Goal: Task Accomplishment & Management: Manage account settings

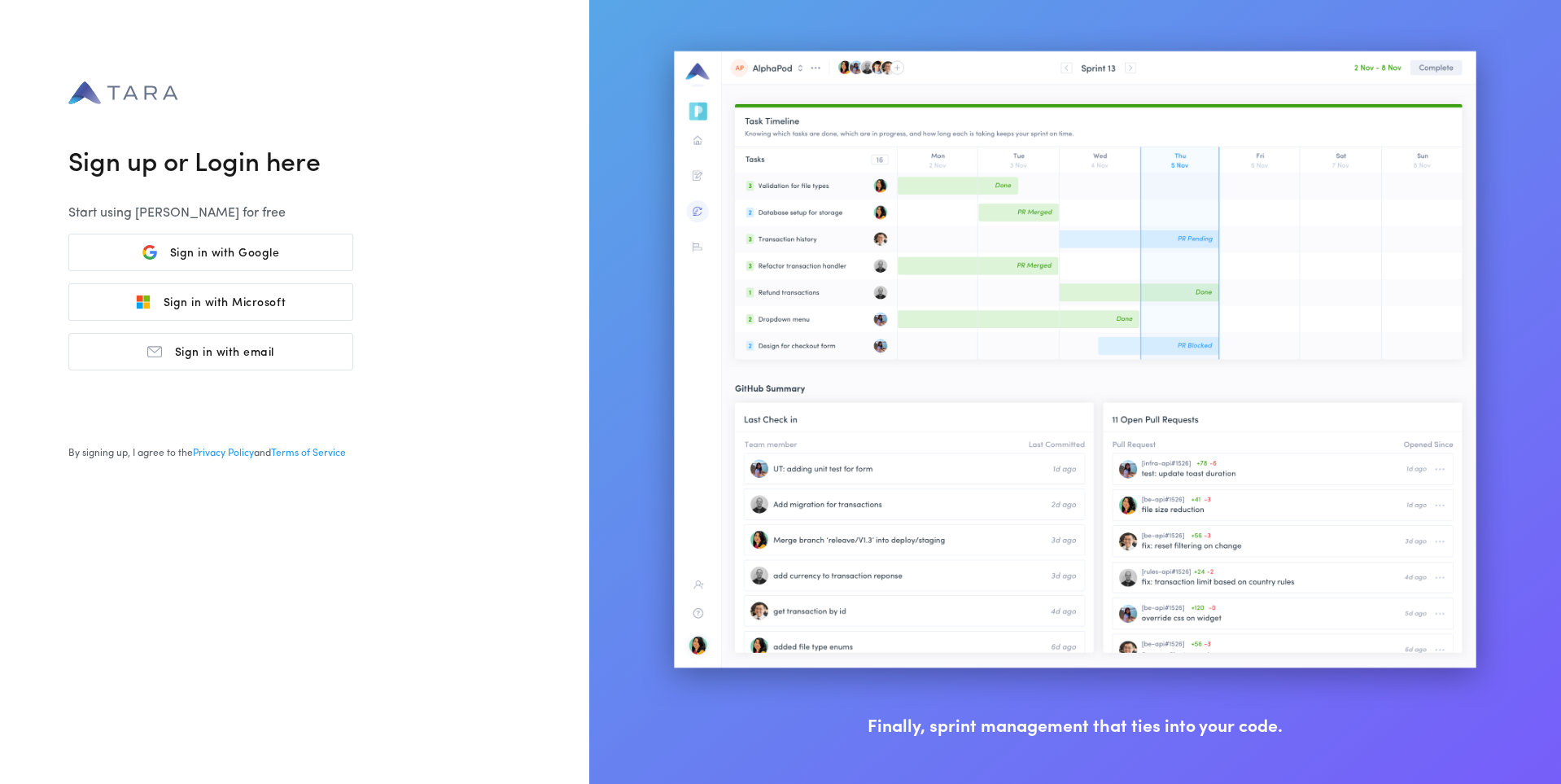
click at [250, 256] on span "Sign in with Google" at bounding box center [218, 253] width 123 height 15
click at [233, 260] on span "Sign in with Google" at bounding box center [218, 253] width 123 height 15
